Goal: Task Accomplishment & Management: Use online tool/utility

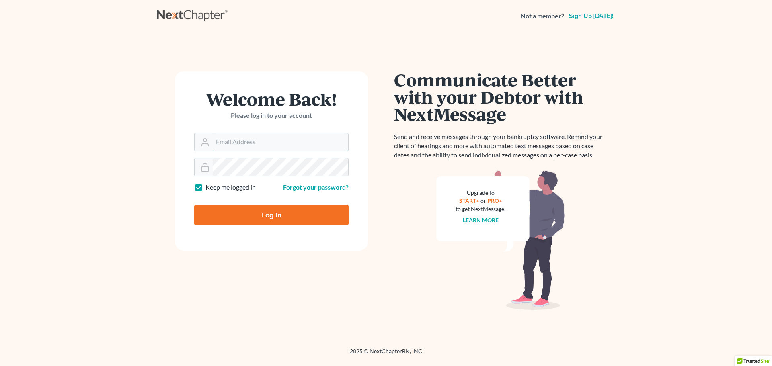
type input "[EMAIL_ADDRESS][DOMAIN_NAME]"
click at [268, 223] on input "Log In" at bounding box center [271, 215] width 154 height 20
type input "Thinking..."
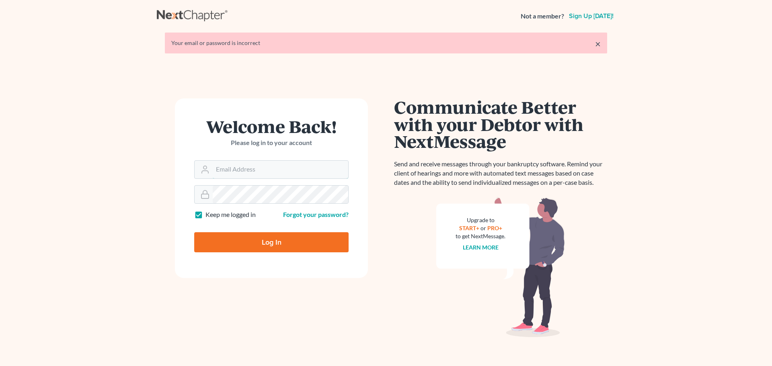
type input "[EMAIL_ADDRESS][DOMAIN_NAME]"
click at [261, 237] on input "Log In" at bounding box center [271, 243] width 154 height 20
type input "Thinking..."
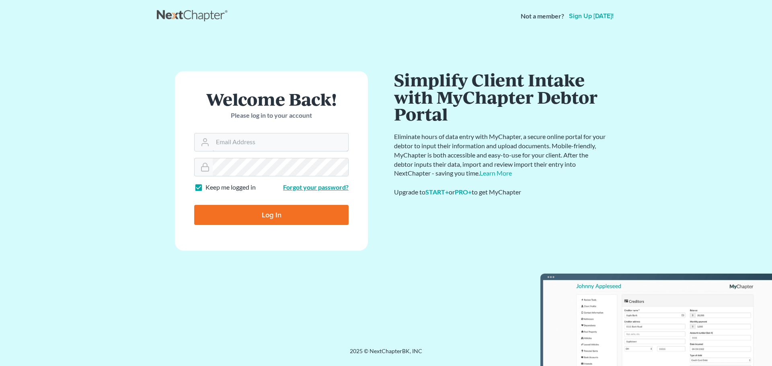
type input "[EMAIL_ADDRESS][DOMAIN_NAME]"
click at [307, 189] on link "Forgot your password?" at bounding box center [316, 187] width 66 height 8
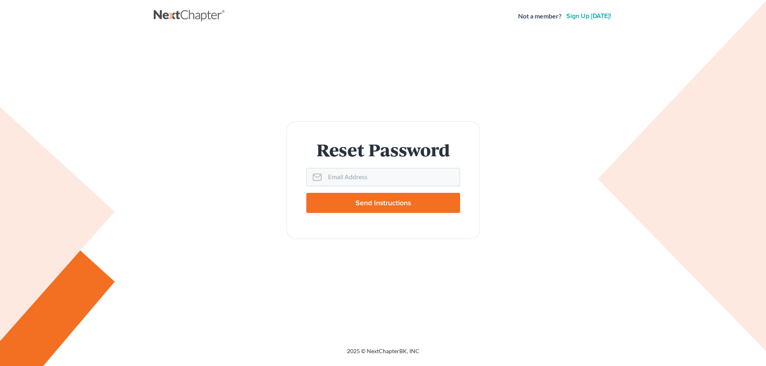
type input "[EMAIL_ADDRESS][DOMAIN_NAME]"
click at [368, 205] on input "Send Instructions" at bounding box center [383, 203] width 154 height 20
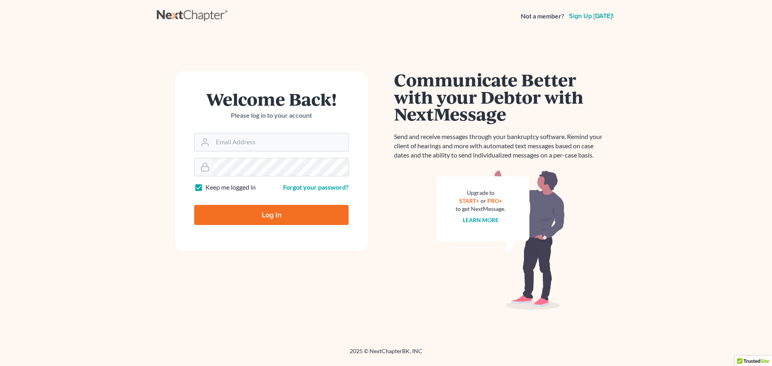
type input "anguyen@smallherrin.com"
click at [114, 159] on main "× Email sent with password reset instructions. If it doesn't arrive in the next…" at bounding box center [386, 180] width 772 height 296
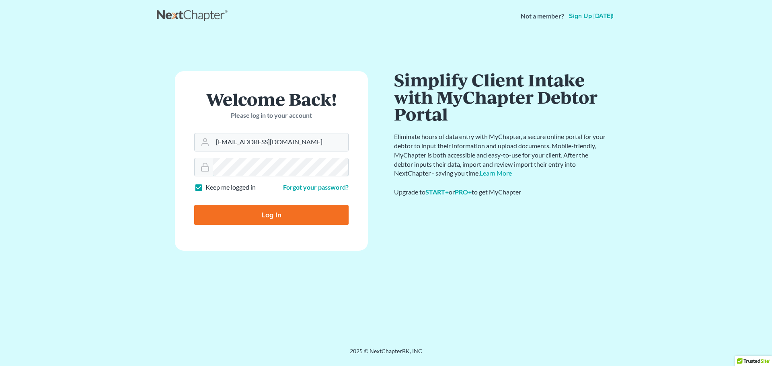
click at [194, 205] on input "Log In" at bounding box center [271, 215] width 154 height 20
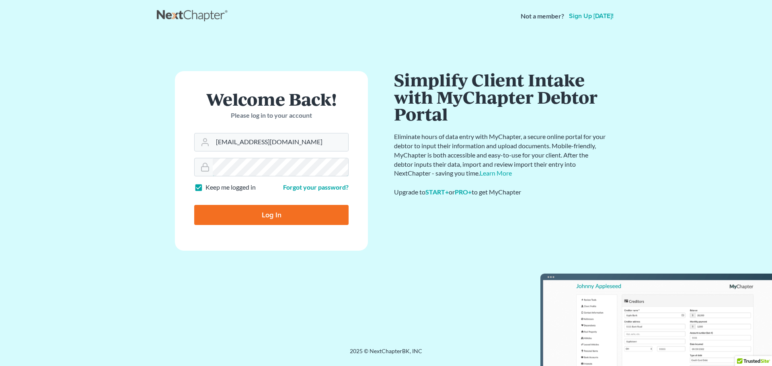
type input "Thinking..."
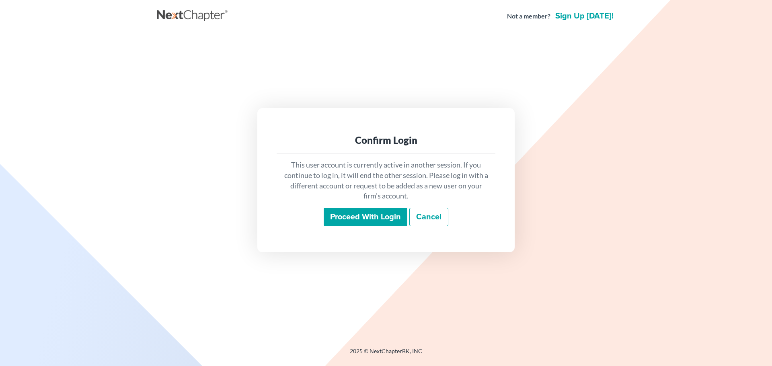
click at [366, 210] on input "Proceed with login" at bounding box center [366, 217] width 84 height 19
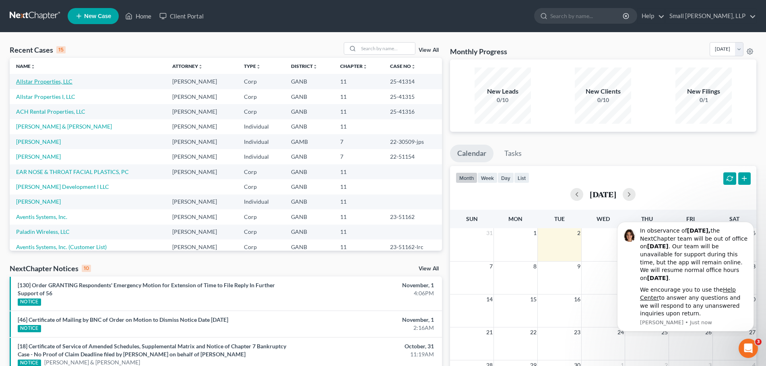
click at [63, 80] on link "Allstar Properties, LLC" at bounding box center [44, 81] width 56 height 7
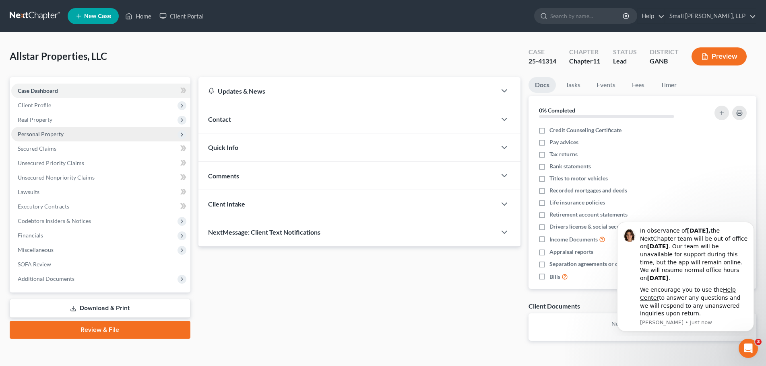
click at [61, 134] on span "Personal Property" at bounding box center [41, 134] width 46 height 7
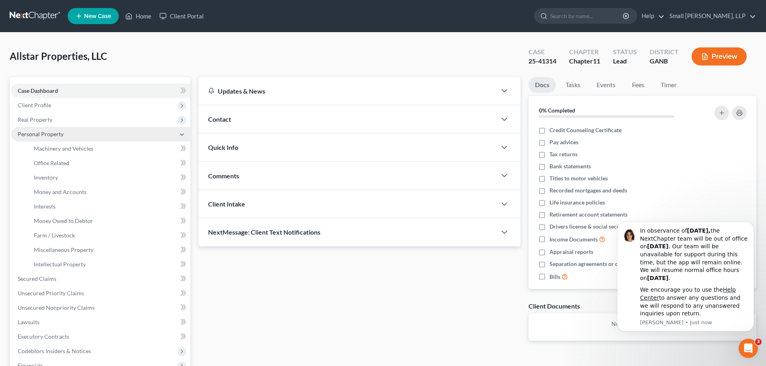
click at [61, 134] on span "Personal Property" at bounding box center [41, 134] width 46 height 7
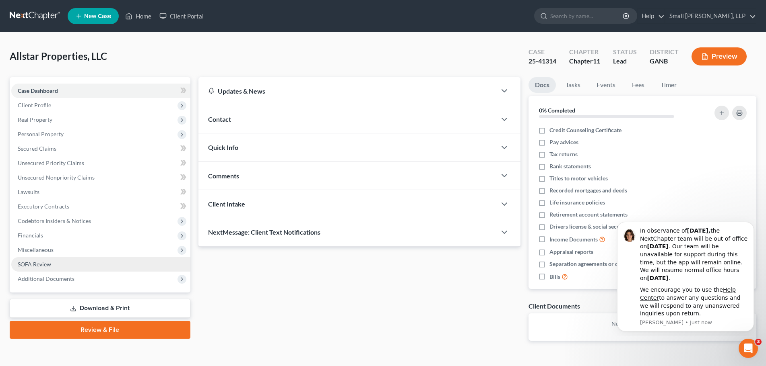
click at [40, 262] on span "SOFA Review" at bounding box center [34, 264] width 33 height 7
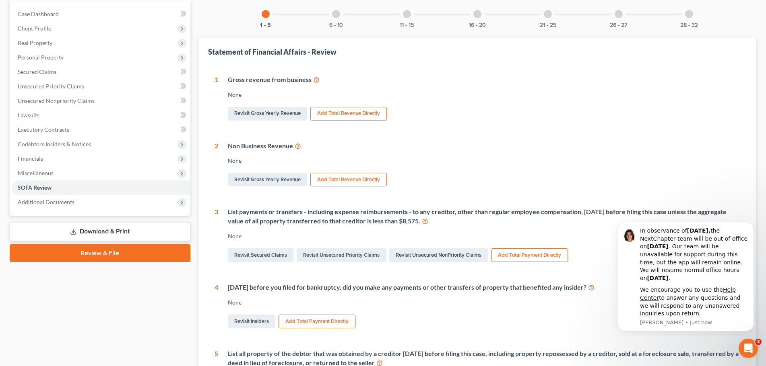
scroll to position [80, 0]
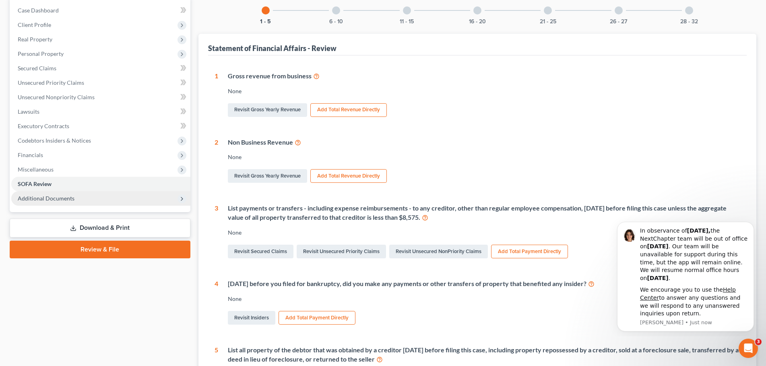
click at [183, 198] on icon at bounding box center [182, 199] width 6 height 6
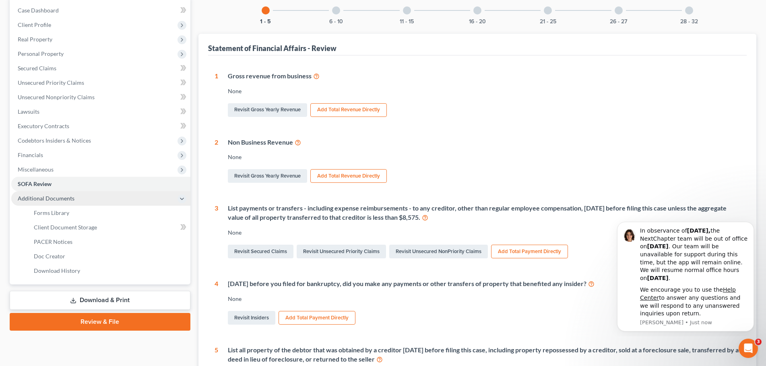
click at [183, 199] on icon at bounding box center [182, 199] width 6 height 6
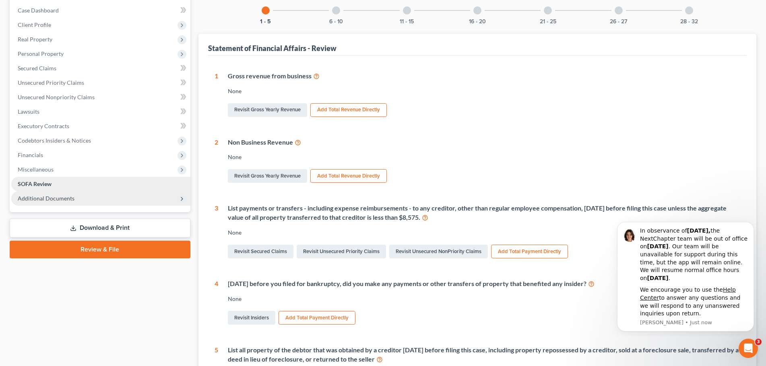
scroll to position [40, 0]
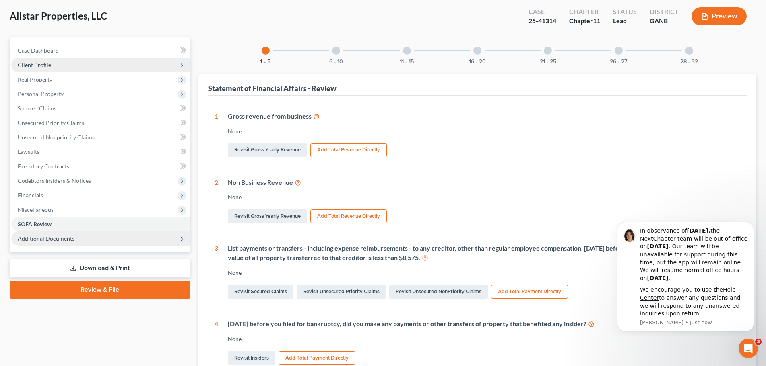
click at [181, 63] on icon at bounding box center [182, 65] width 6 height 6
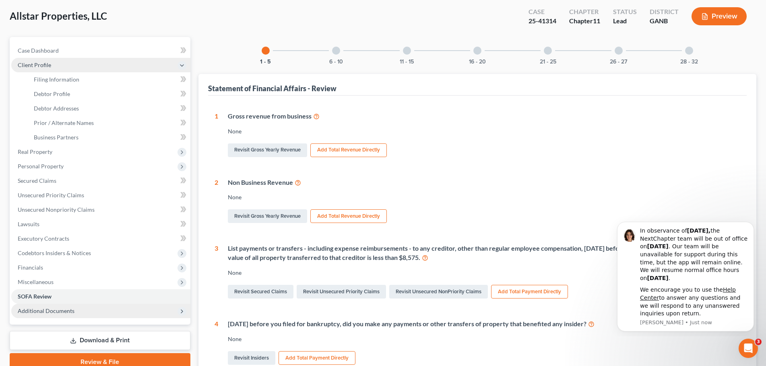
click at [181, 63] on icon at bounding box center [182, 65] width 6 height 6
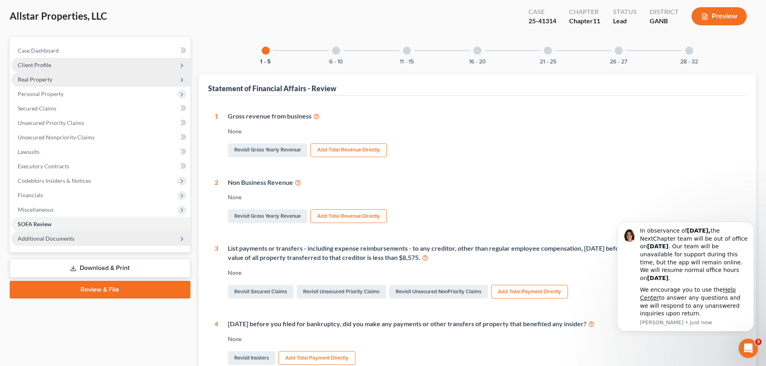
click at [182, 80] on polyline at bounding box center [182, 79] width 2 height 3
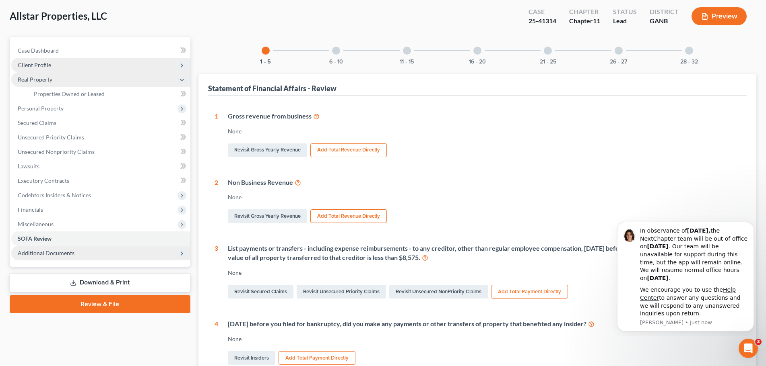
click at [182, 81] on icon at bounding box center [182, 80] width 6 height 6
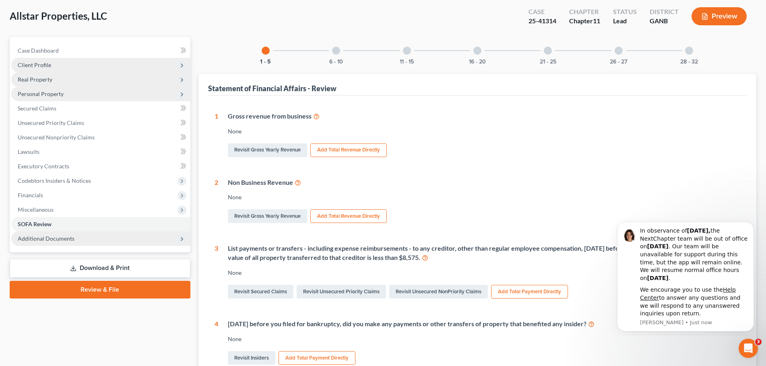
click at [181, 93] on icon at bounding box center [182, 94] width 6 height 6
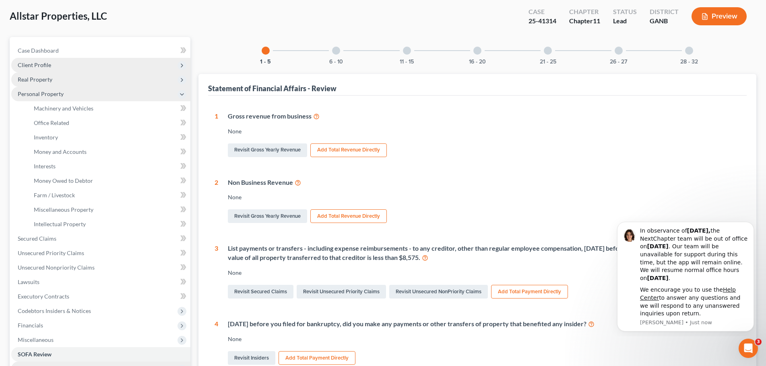
click at [181, 93] on icon at bounding box center [182, 94] width 6 height 6
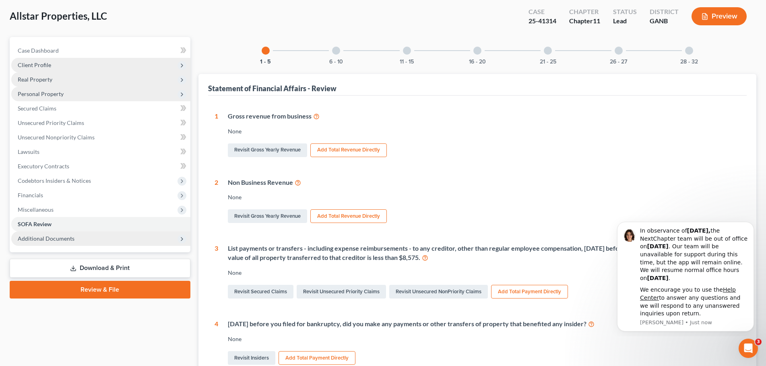
click at [183, 81] on icon at bounding box center [182, 80] width 6 height 6
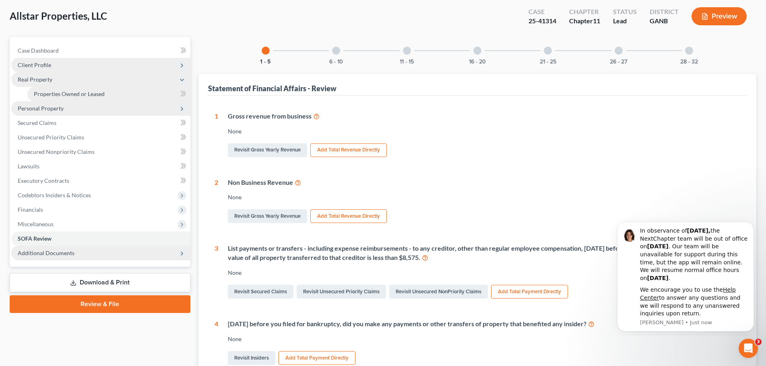
click at [101, 89] on link "Properties Owned or Leased" at bounding box center [108, 94] width 163 height 14
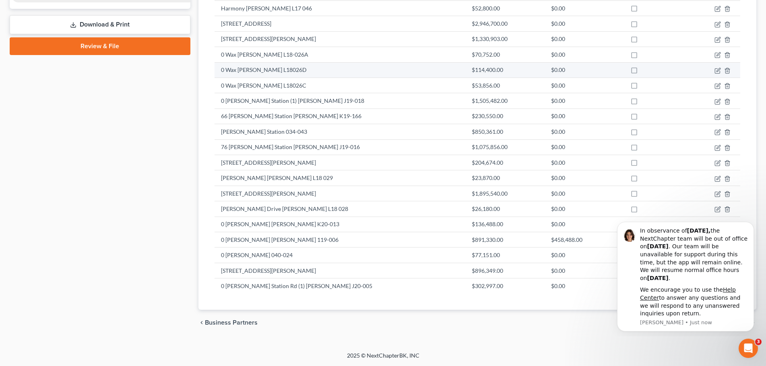
scroll to position [17, 0]
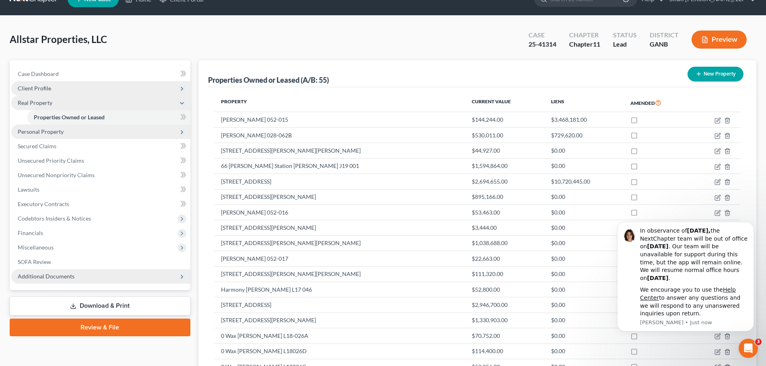
click at [725, 43] on button "Preview" at bounding box center [718, 40] width 55 height 18
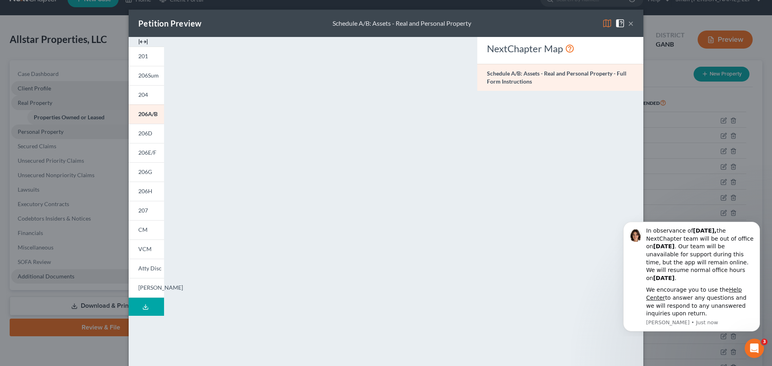
click at [138, 306] on button "Download Draft" at bounding box center [146, 307] width 35 height 18
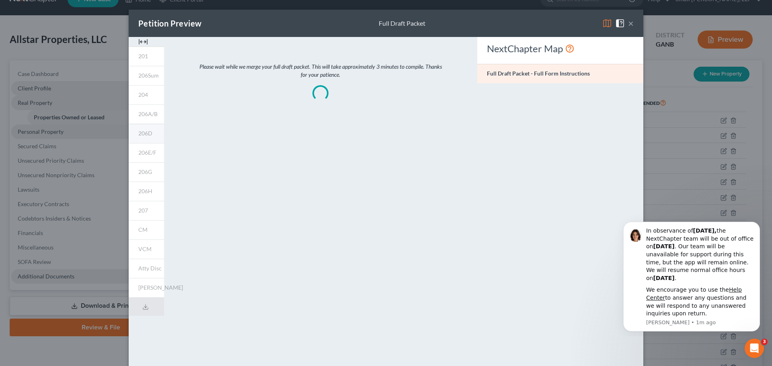
click at [140, 135] on span "206D" at bounding box center [145, 133] width 14 height 7
click at [151, 117] on span "206A/B" at bounding box center [147, 114] width 19 height 7
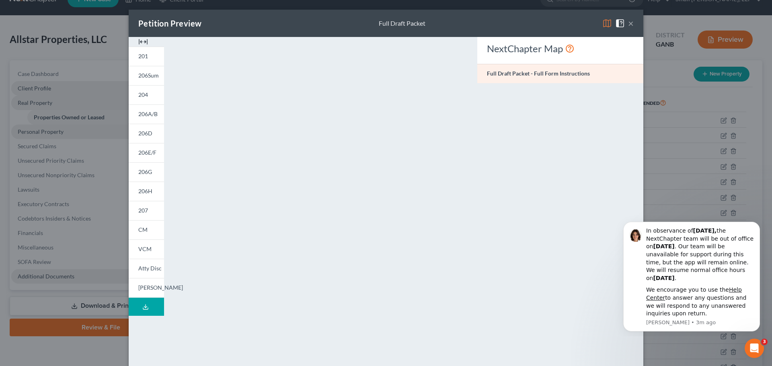
click at [629, 27] on button "×" at bounding box center [631, 24] width 6 height 10
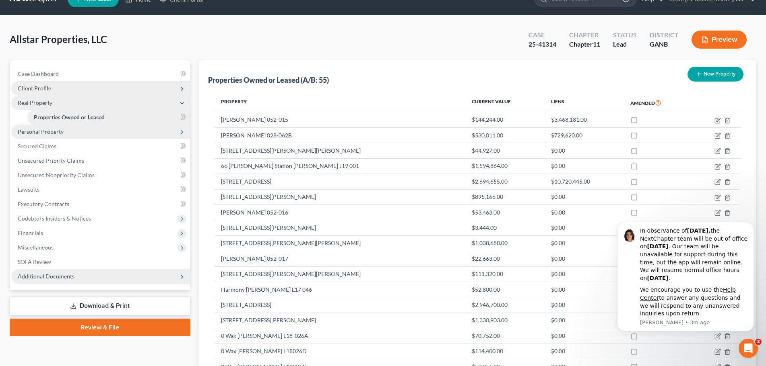
click at [97, 118] on span "Properties Owned or Leased" at bounding box center [69, 117] width 71 height 7
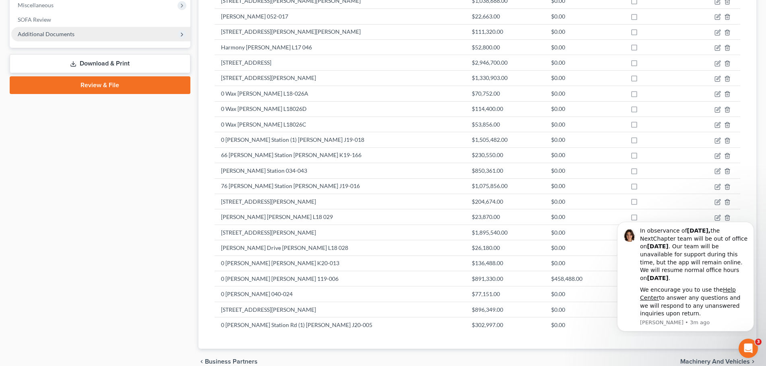
scroll to position [299, 0]
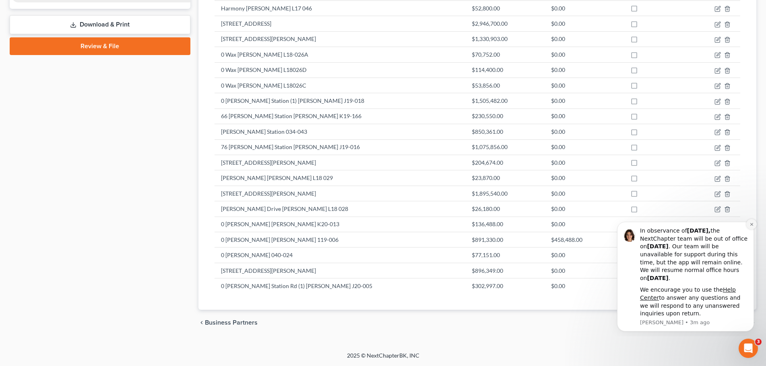
click at [752, 225] on icon "Dismiss notification" at bounding box center [751, 224] width 4 height 4
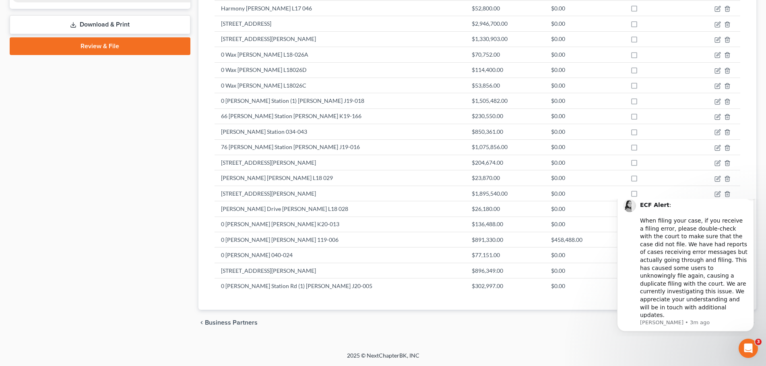
click at [752, 197] on icon "Dismiss notification" at bounding box center [751, 194] width 4 height 4
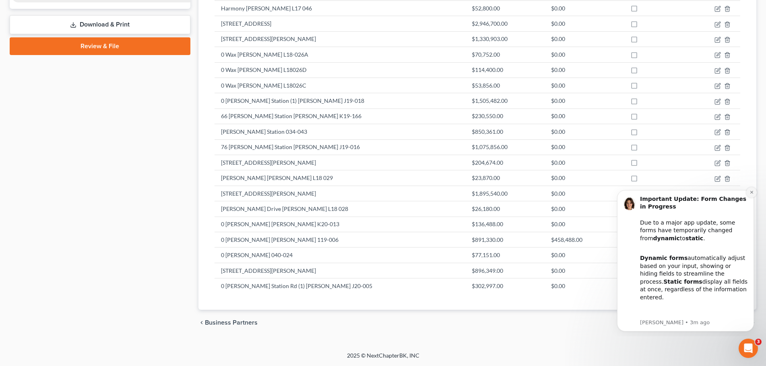
click at [751, 192] on icon "Dismiss notification" at bounding box center [750, 192] width 3 height 3
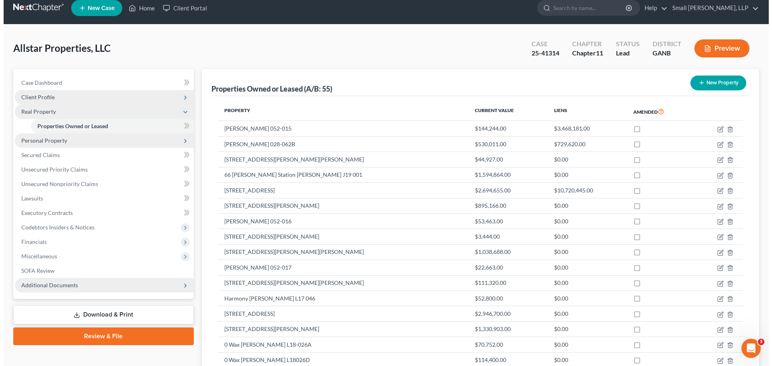
scroll to position [0, 0]
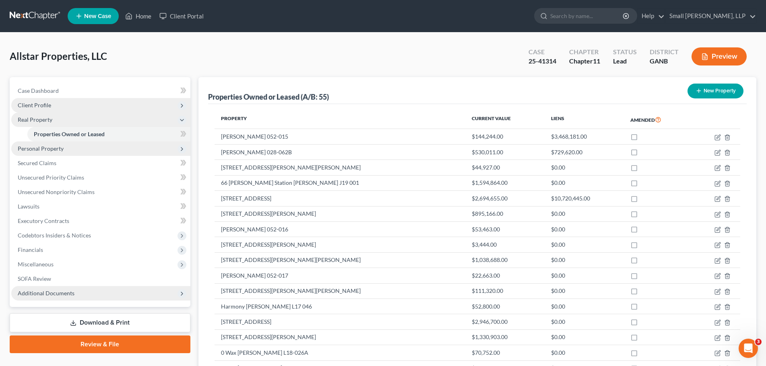
click at [727, 52] on button "Preview" at bounding box center [718, 56] width 55 height 18
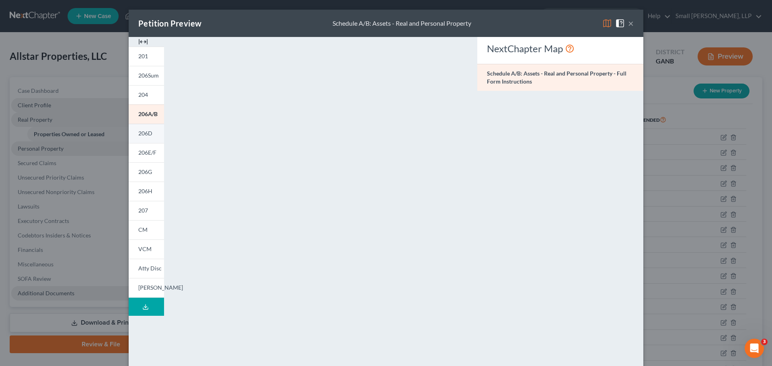
click at [142, 135] on span "206D" at bounding box center [145, 133] width 14 height 7
click at [146, 115] on span "206A/B" at bounding box center [147, 114] width 19 height 7
click at [144, 134] on span "206D" at bounding box center [145, 133] width 14 height 7
click at [150, 119] on link "206A/B" at bounding box center [146, 114] width 35 height 19
click at [628, 21] on button "×" at bounding box center [631, 24] width 6 height 10
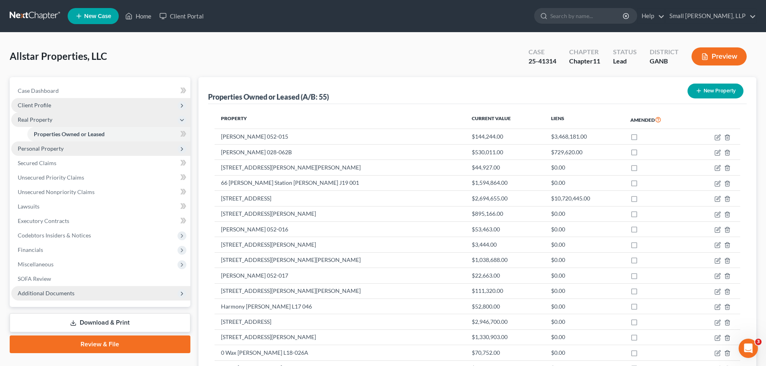
click at [37, 16] on link at bounding box center [35, 16] width 51 height 14
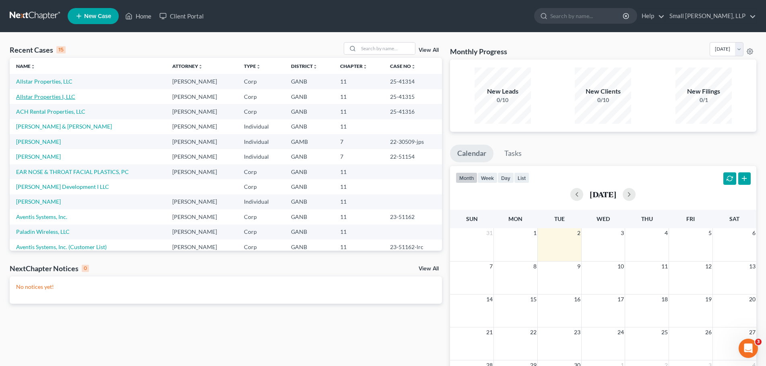
click at [62, 97] on link "Allstar Properties I, LLC" at bounding box center [45, 96] width 59 height 7
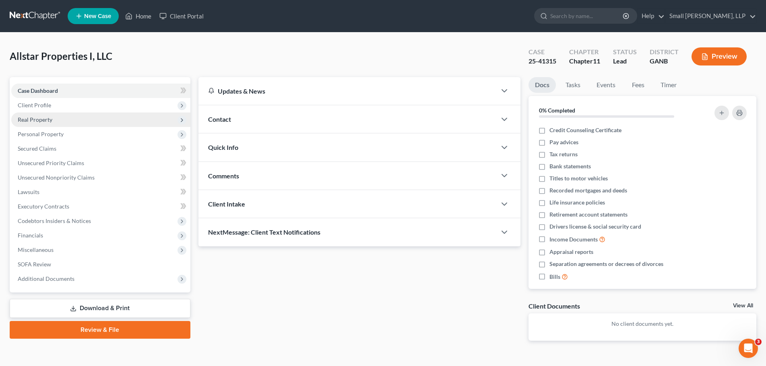
click at [185, 119] on icon at bounding box center [181, 120] width 9 height 9
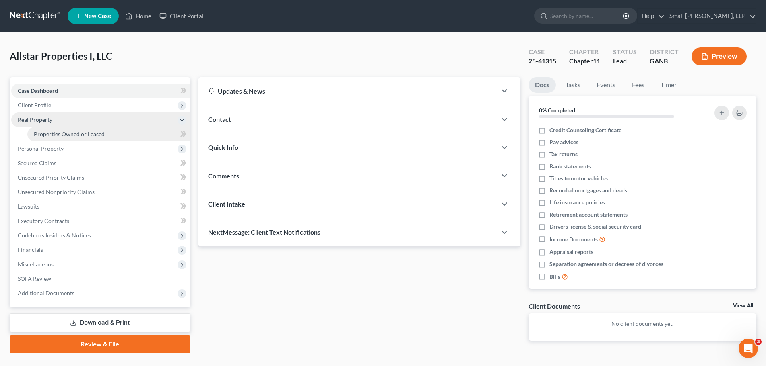
click at [130, 132] on link "Properties Owned or Leased" at bounding box center [108, 134] width 163 height 14
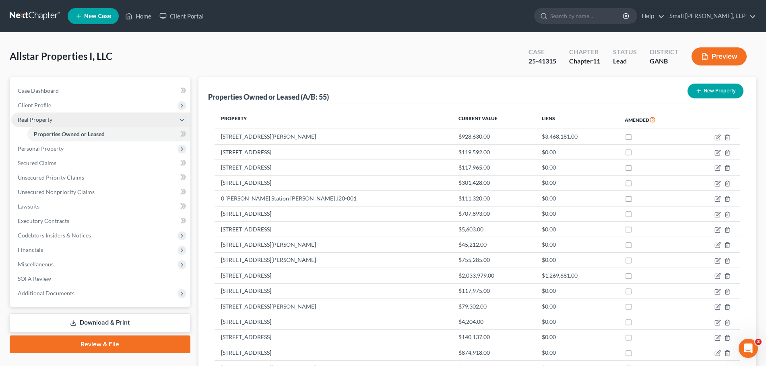
click at [731, 59] on button "Preview" at bounding box center [718, 56] width 55 height 18
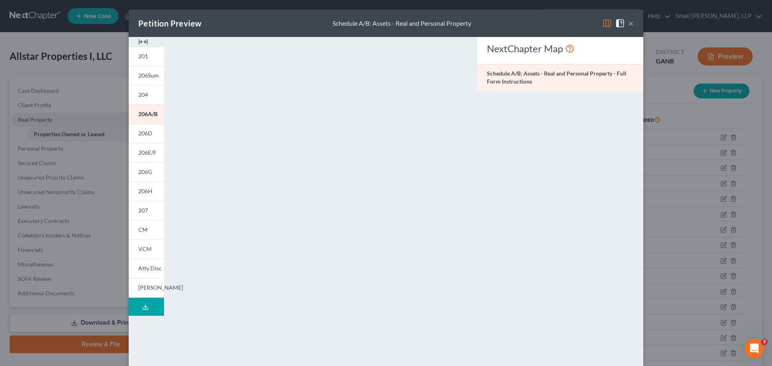
click at [628, 23] on button "×" at bounding box center [631, 24] width 6 height 10
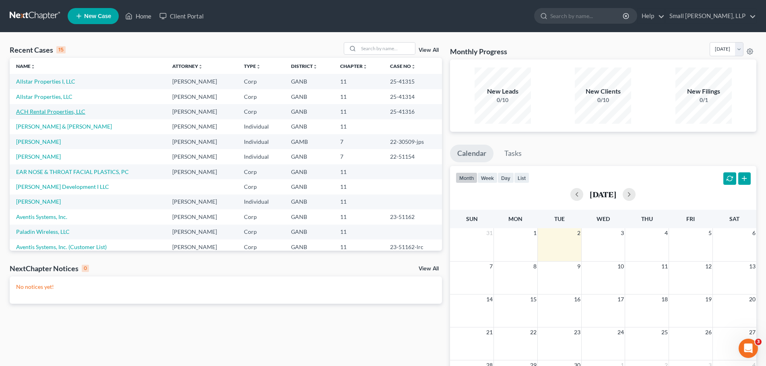
click at [68, 110] on link "ACH Rental Properties, LLC" at bounding box center [50, 111] width 69 height 7
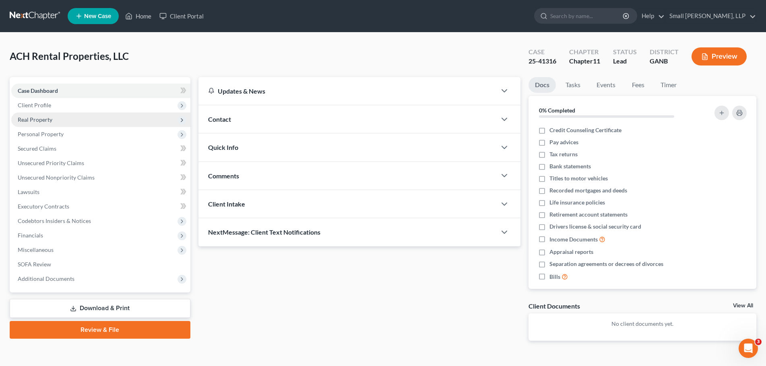
click at [43, 120] on span "Real Property" at bounding box center [35, 119] width 35 height 7
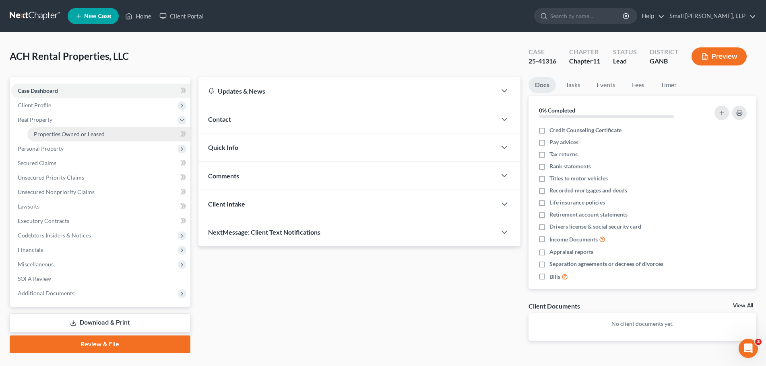
click at [51, 134] on span "Properties Owned or Leased" at bounding box center [69, 134] width 71 height 7
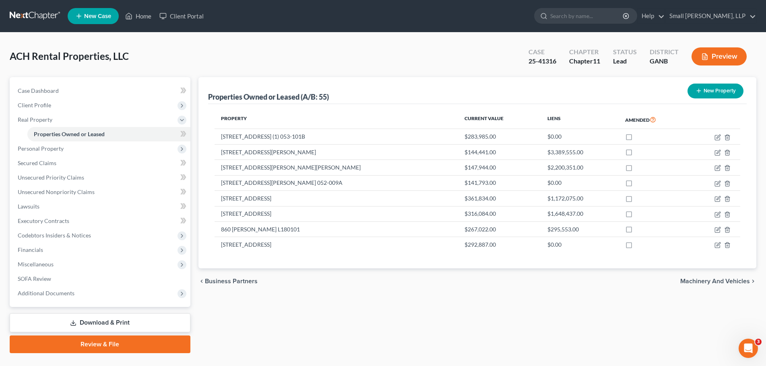
click at [716, 58] on button "Preview" at bounding box center [718, 56] width 55 height 18
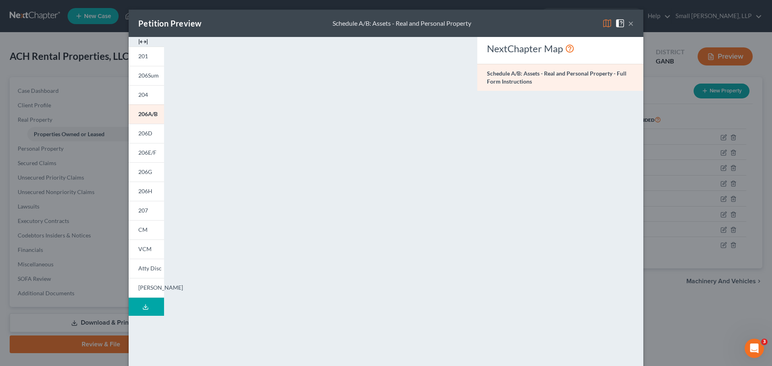
click at [630, 21] on button "×" at bounding box center [631, 24] width 6 height 10
